Goal: Navigation & Orientation: Go to known website

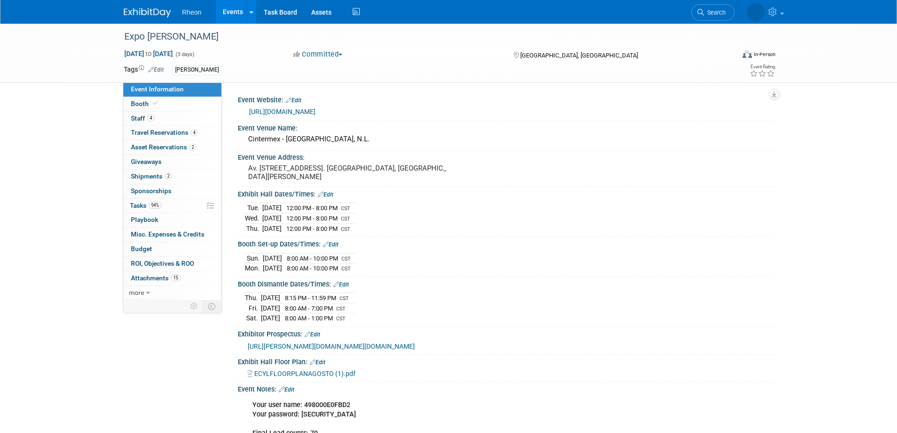
click at [226, 15] on link "Events" at bounding box center [233, 12] width 34 height 24
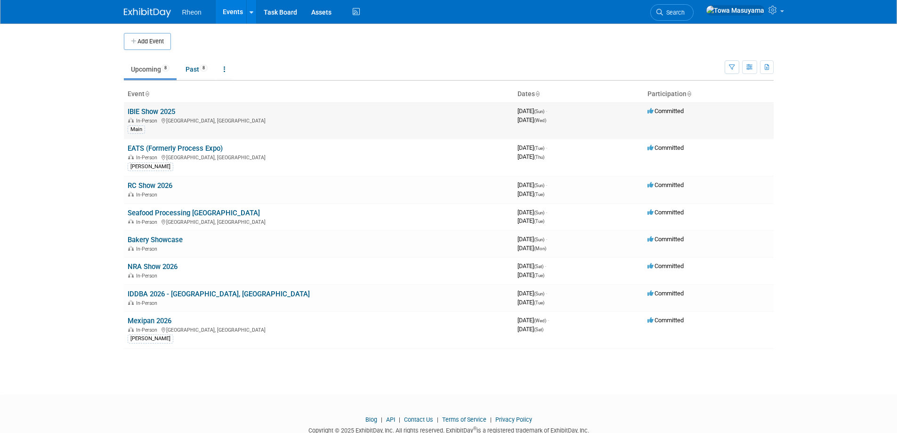
click at [160, 112] on link "IBIE Show 2025" at bounding box center [152, 111] width 48 height 8
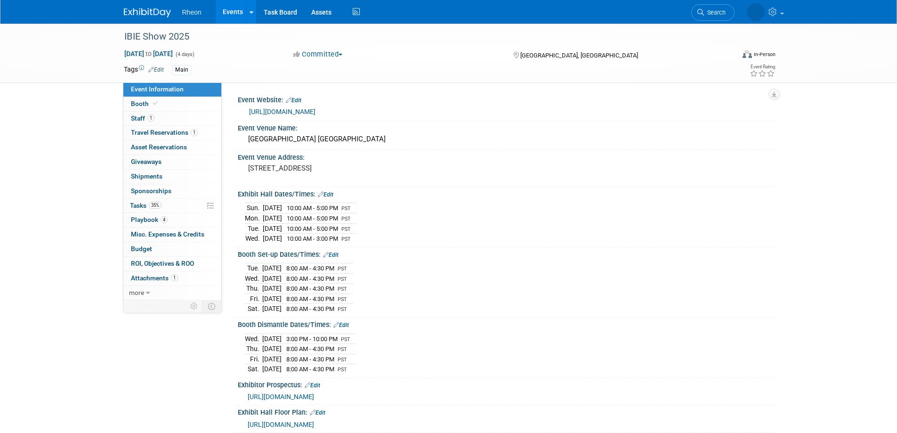
click at [314, 393] on span "[URL][DOMAIN_NAME]" at bounding box center [281, 397] width 66 height 8
